Goal: Transaction & Acquisition: Download file/media

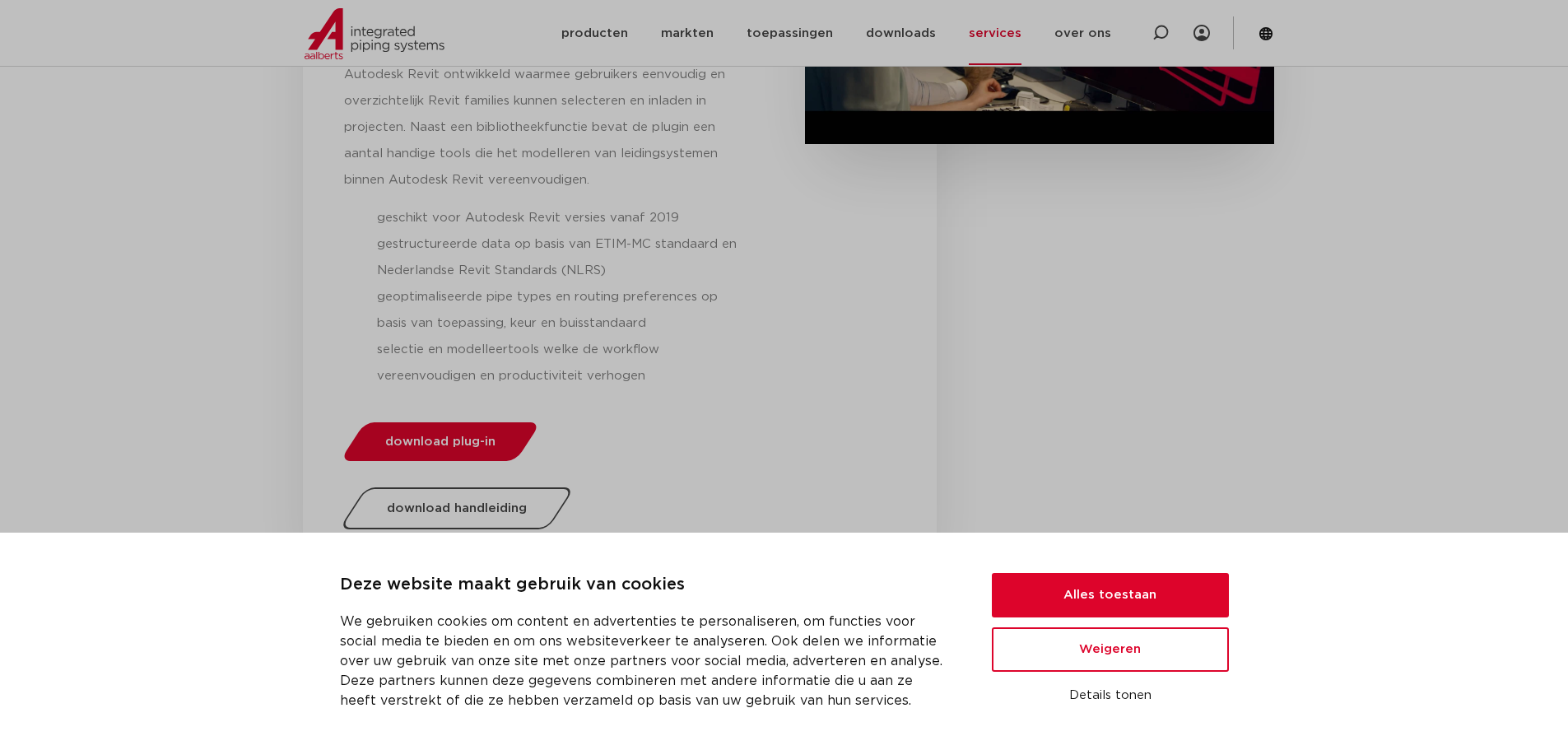
scroll to position [494, 0]
click at [1066, 590] on button "Alles toestaan" at bounding box center [1110, 595] width 237 height 45
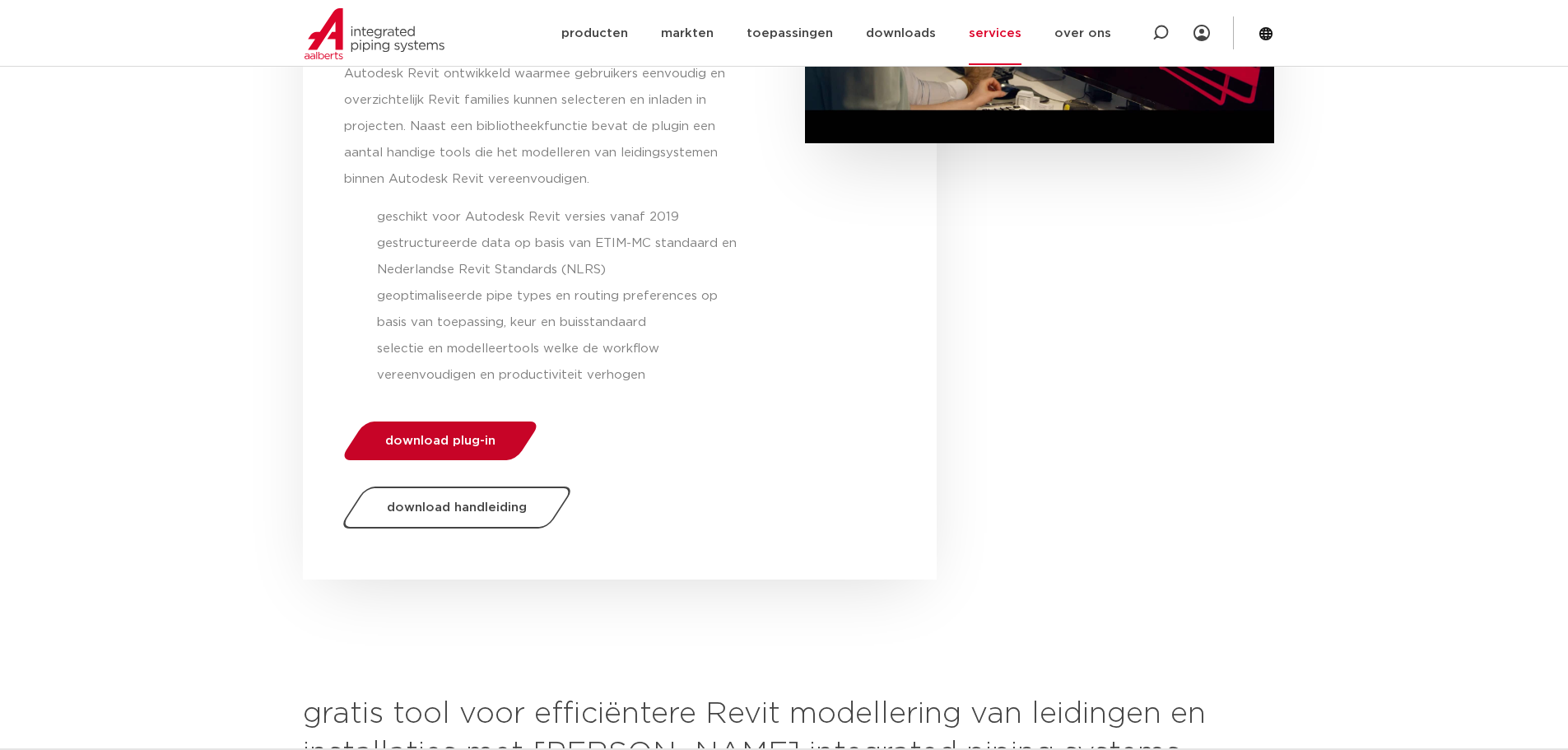
click at [467, 431] on link "download plug-in" at bounding box center [440, 440] width 201 height 38
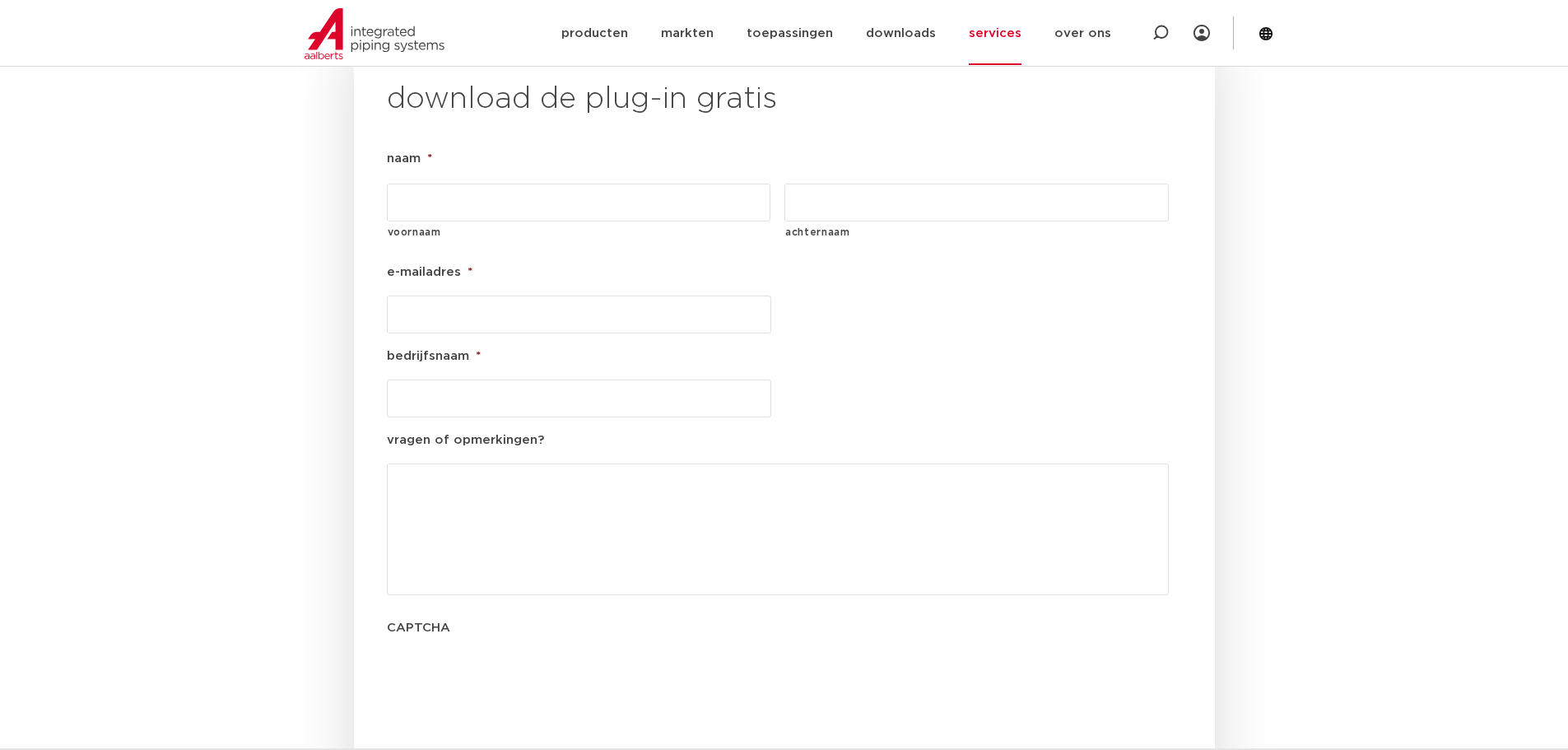
scroll to position [1879, 0]
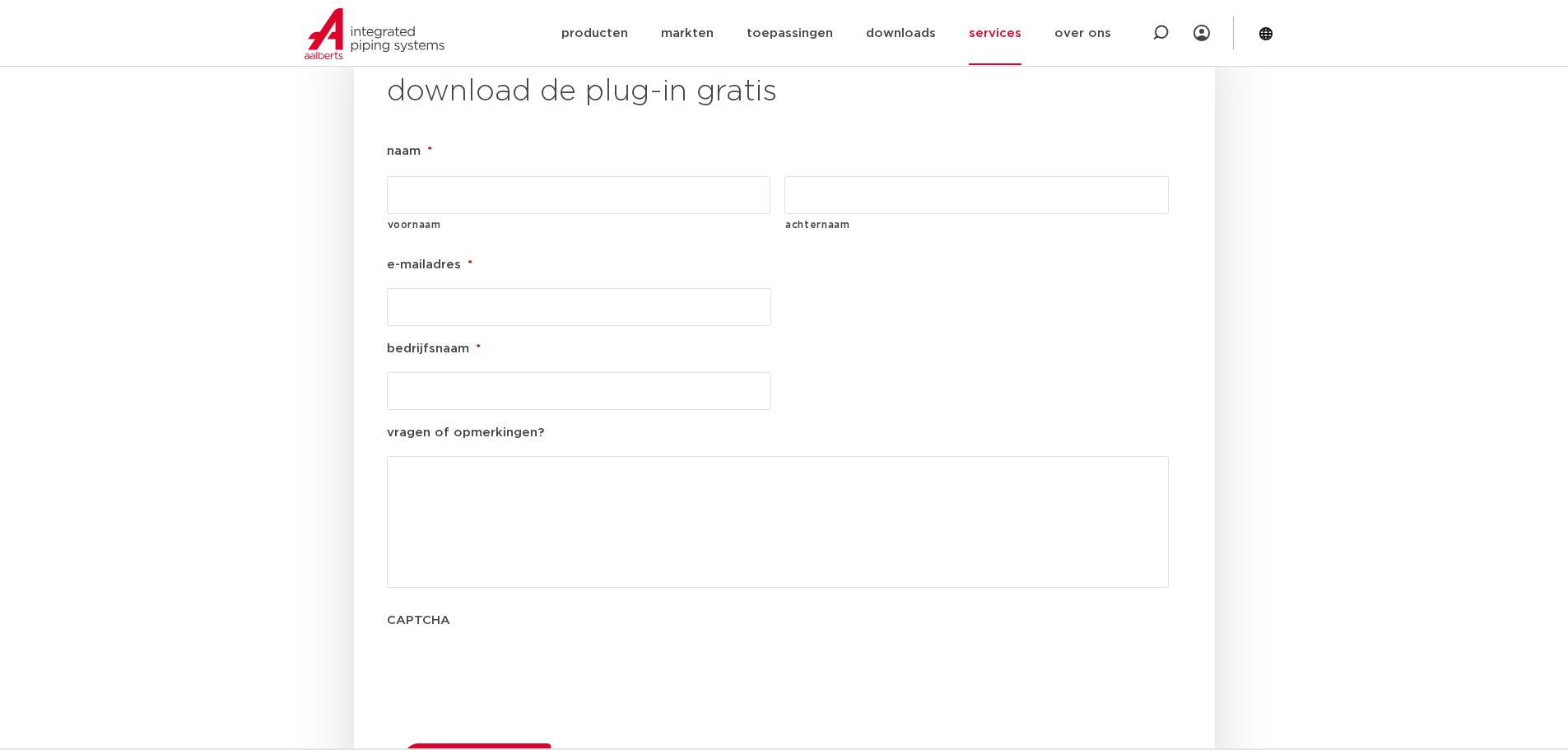
click at [480, 176] on input "voornaam" at bounding box center [579, 195] width 385 height 38
type input "[PERSON_NAME]"
type input "mulaj"
type input "[PERSON_NAME][EMAIL_ADDRESS][DOMAIN_NAME]"
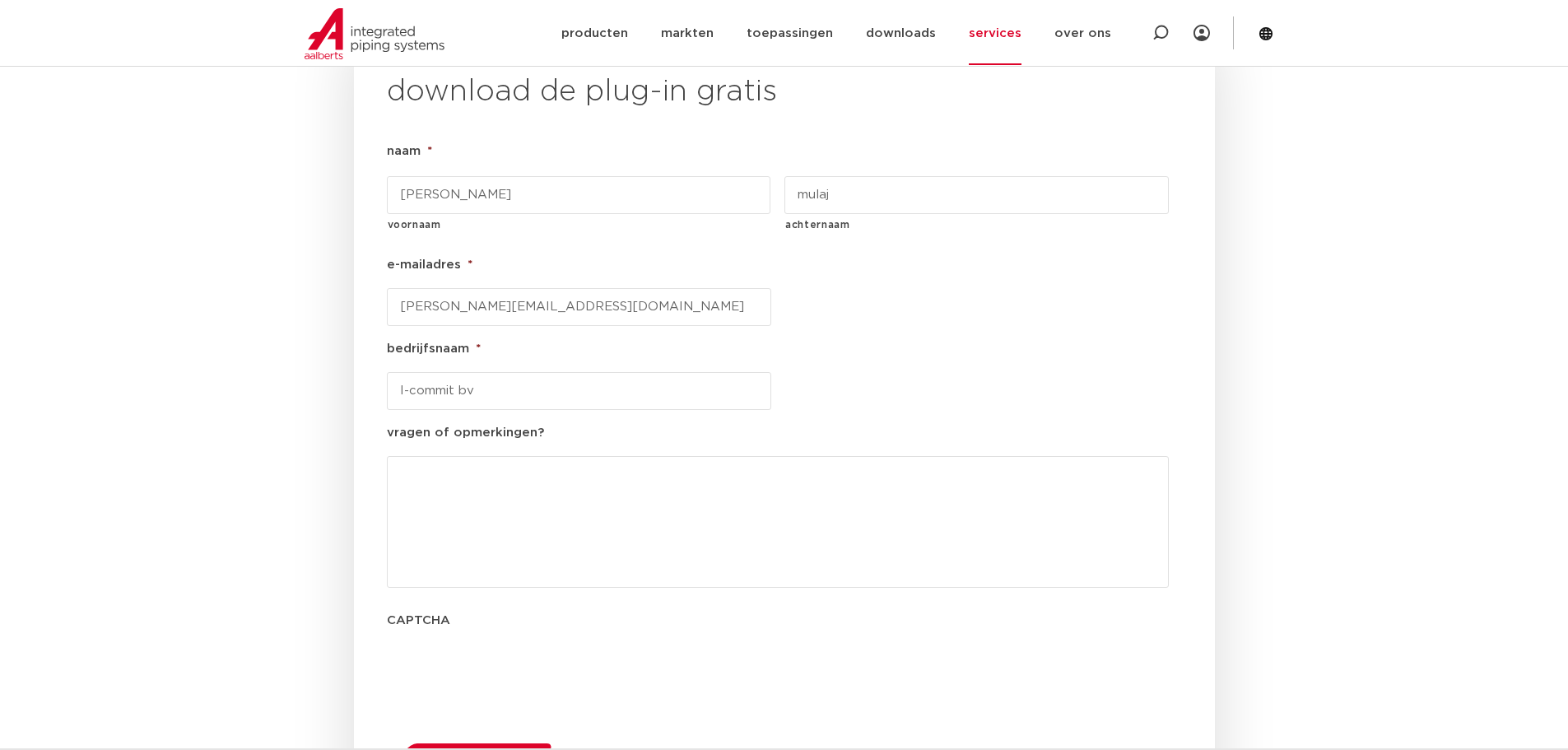
type input "I-commit bv"
click at [459, 176] on input "[PERSON_NAME]" at bounding box center [579, 195] width 385 height 38
drag, startPoint x: 435, startPoint y: 153, endPoint x: 545, endPoint y: 151, distance: 110.0
click at [544, 176] on input "[PERSON_NAME]" at bounding box center [579, 195] width 385 height 38
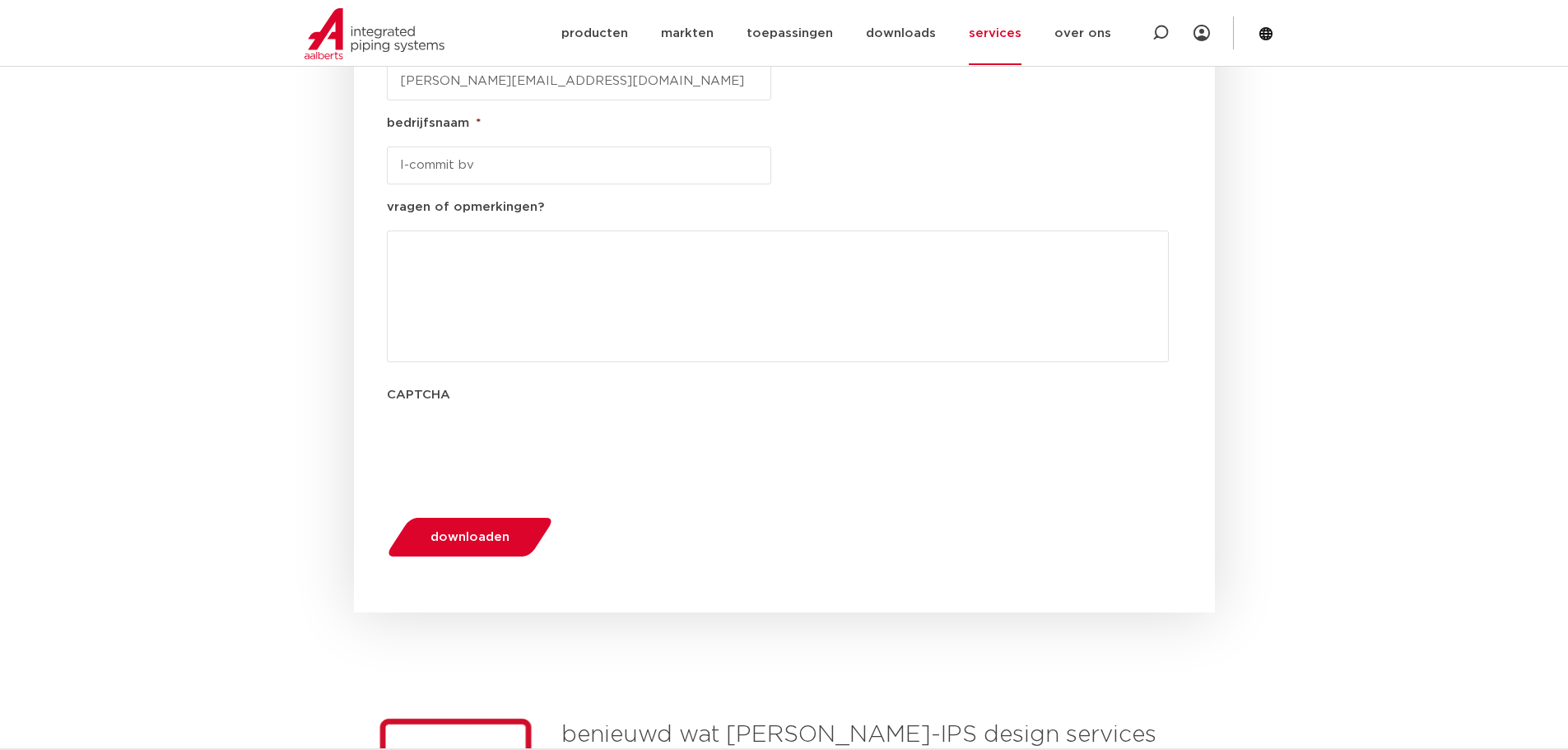
scroll to position [2126, 0]
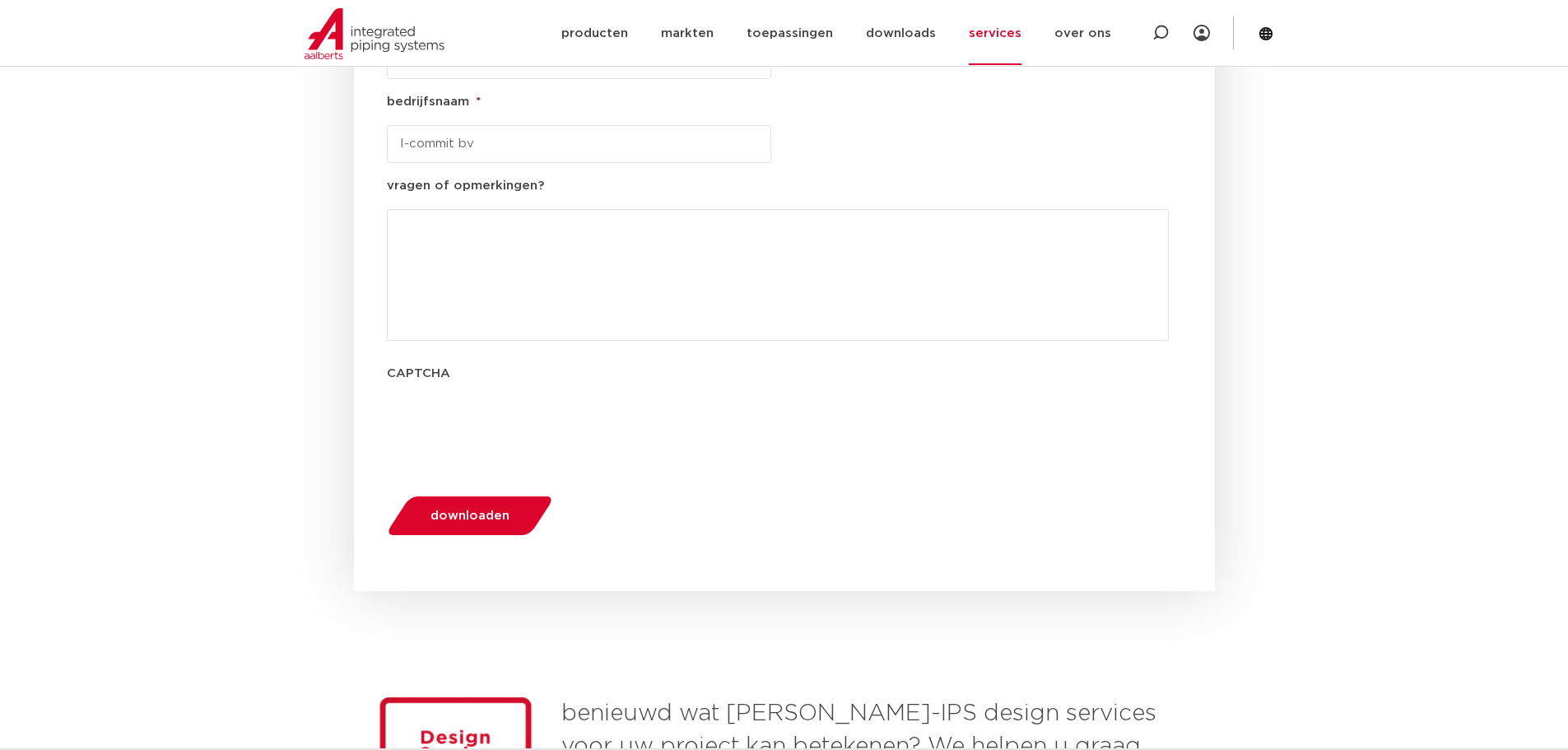
type input "helmi"
click at [512, 494] on button "downloaden" at bounding box center [469, 515] width 177 height 42
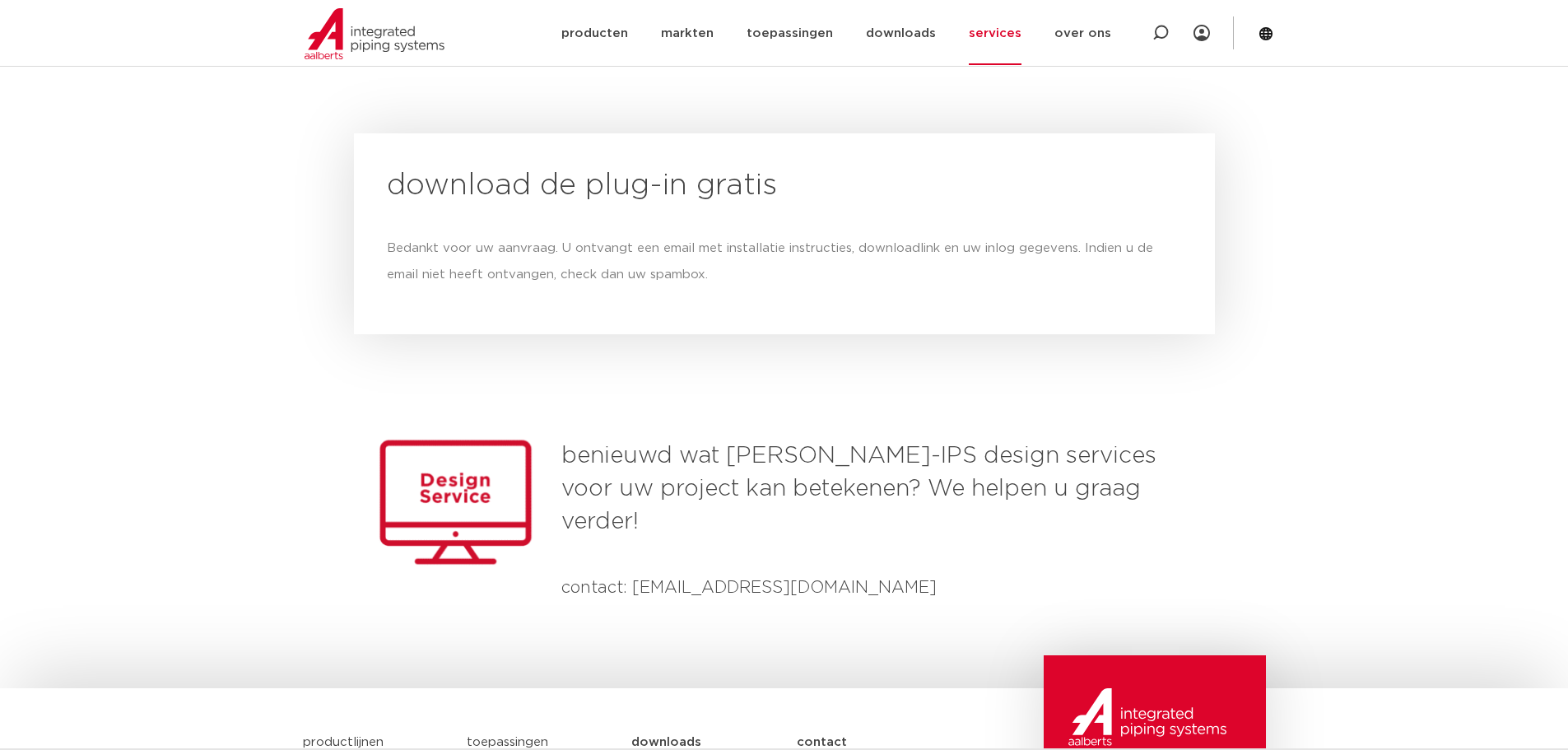
scroll to position [1950, 0]
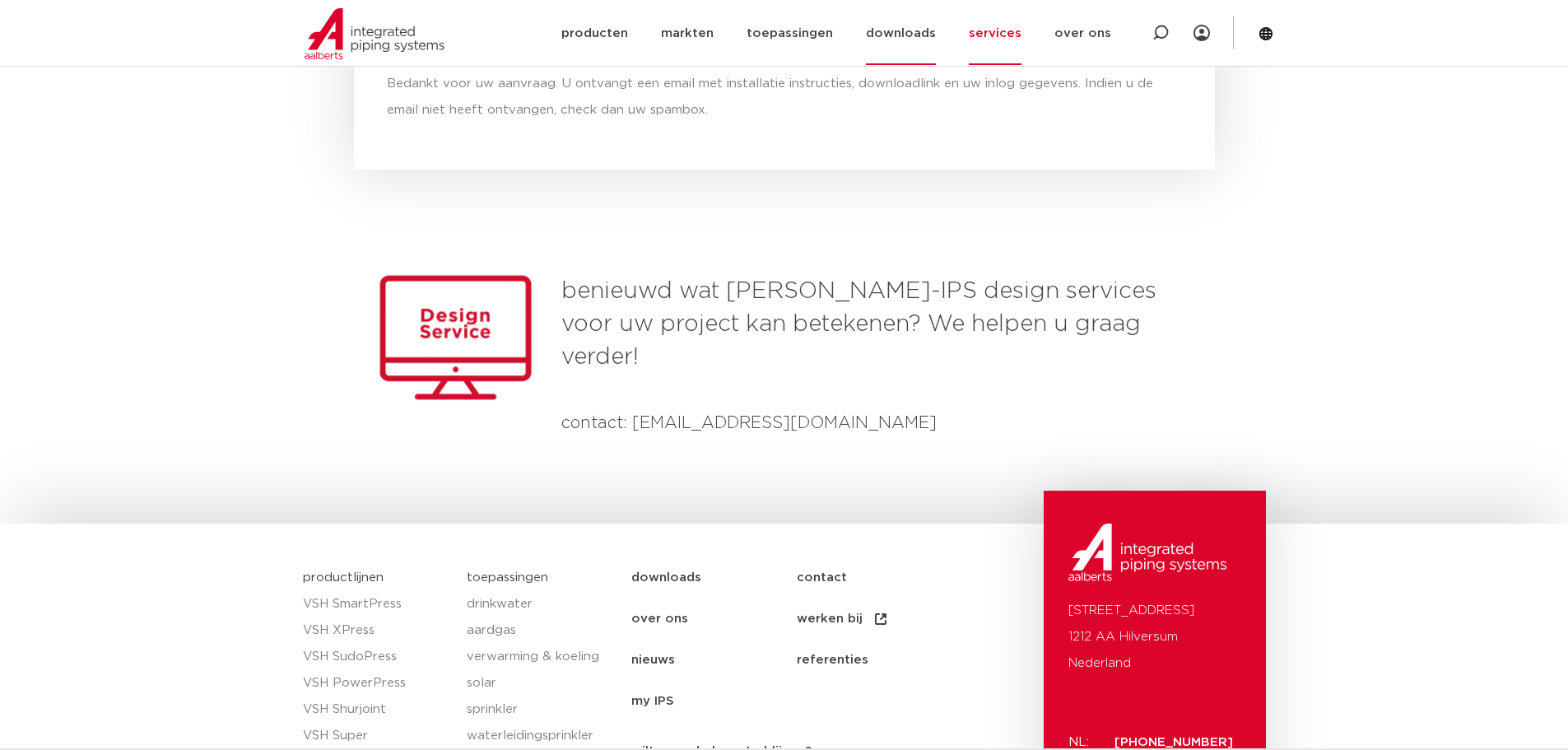
click at [936, 32] on link "downloads" at bounding box center [900, 33] width 70 height 63
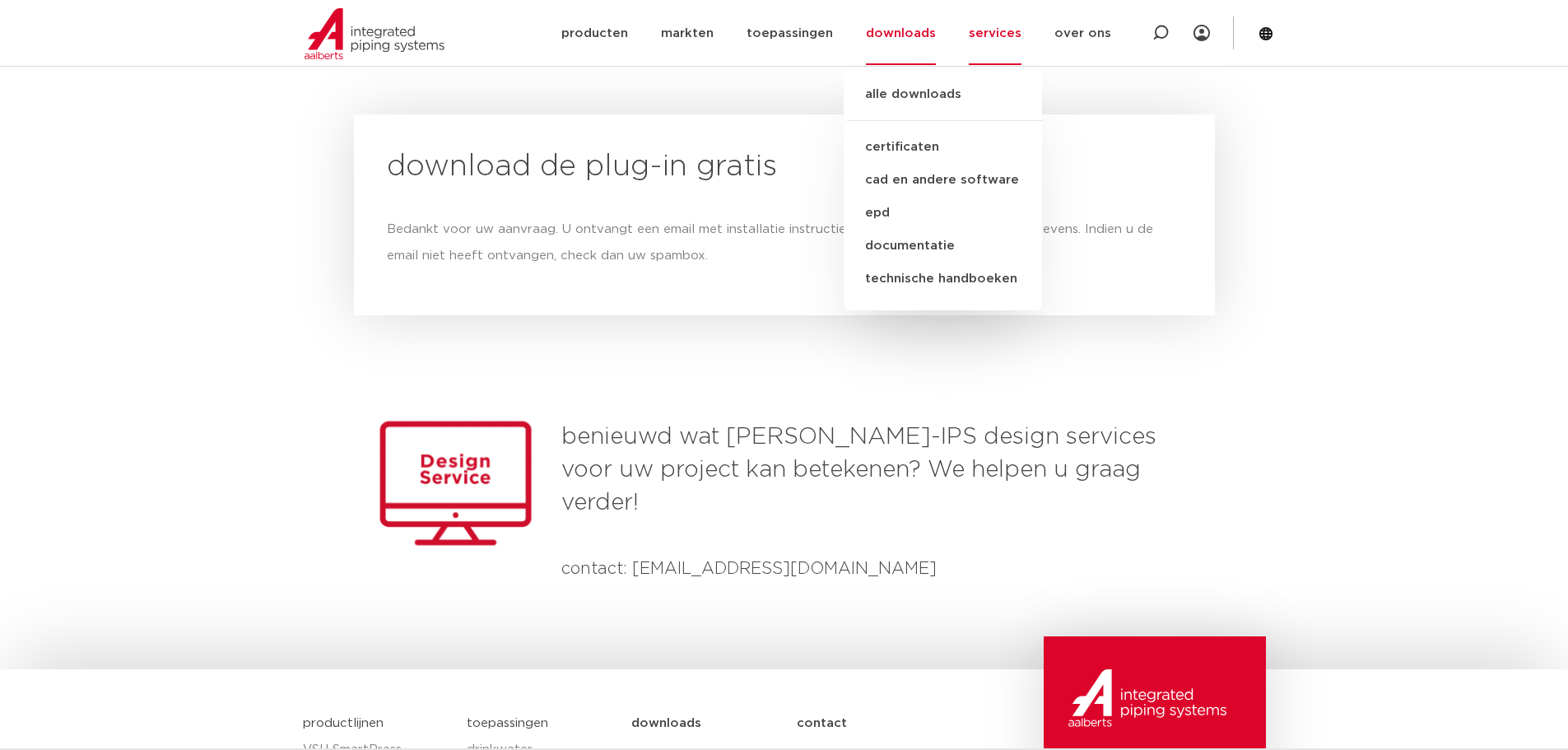
scroll to position [1786, 0]
